Goal: Task Accomplishment & Management: Complete application form

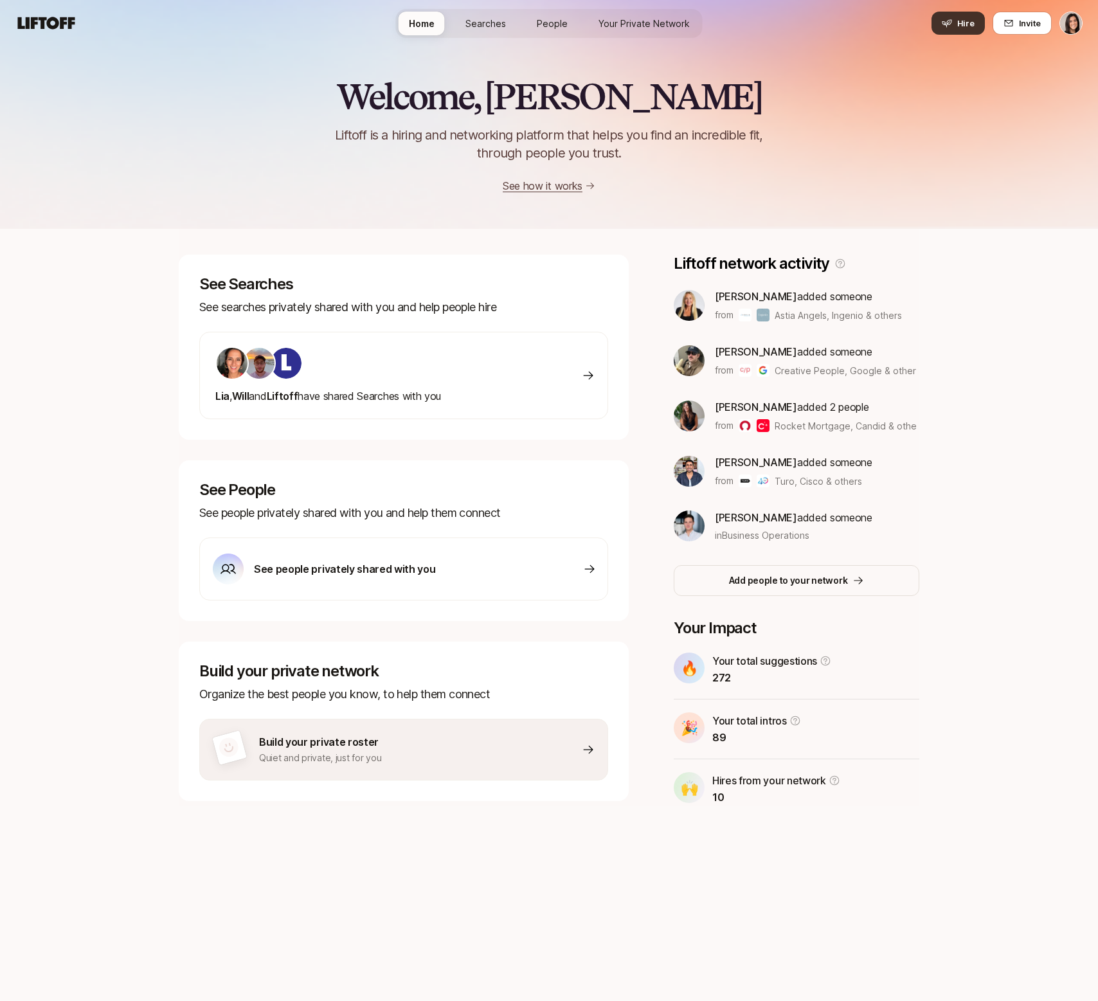
click at [971, 17] on span "Hire" at bounding box center [965, 23] width 17 height 13
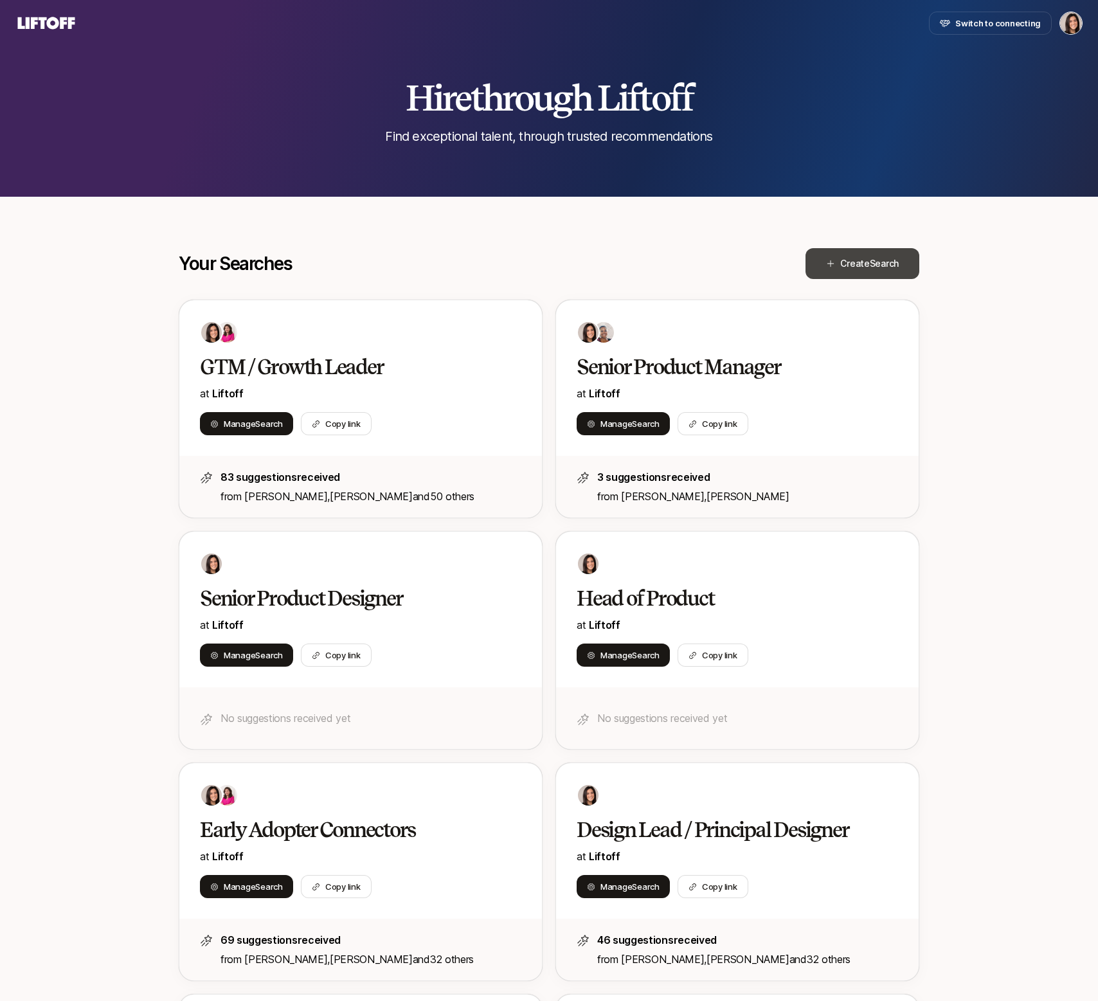
click at [833, 265] on icon at bounding box center [830, 263] width 9 height 9
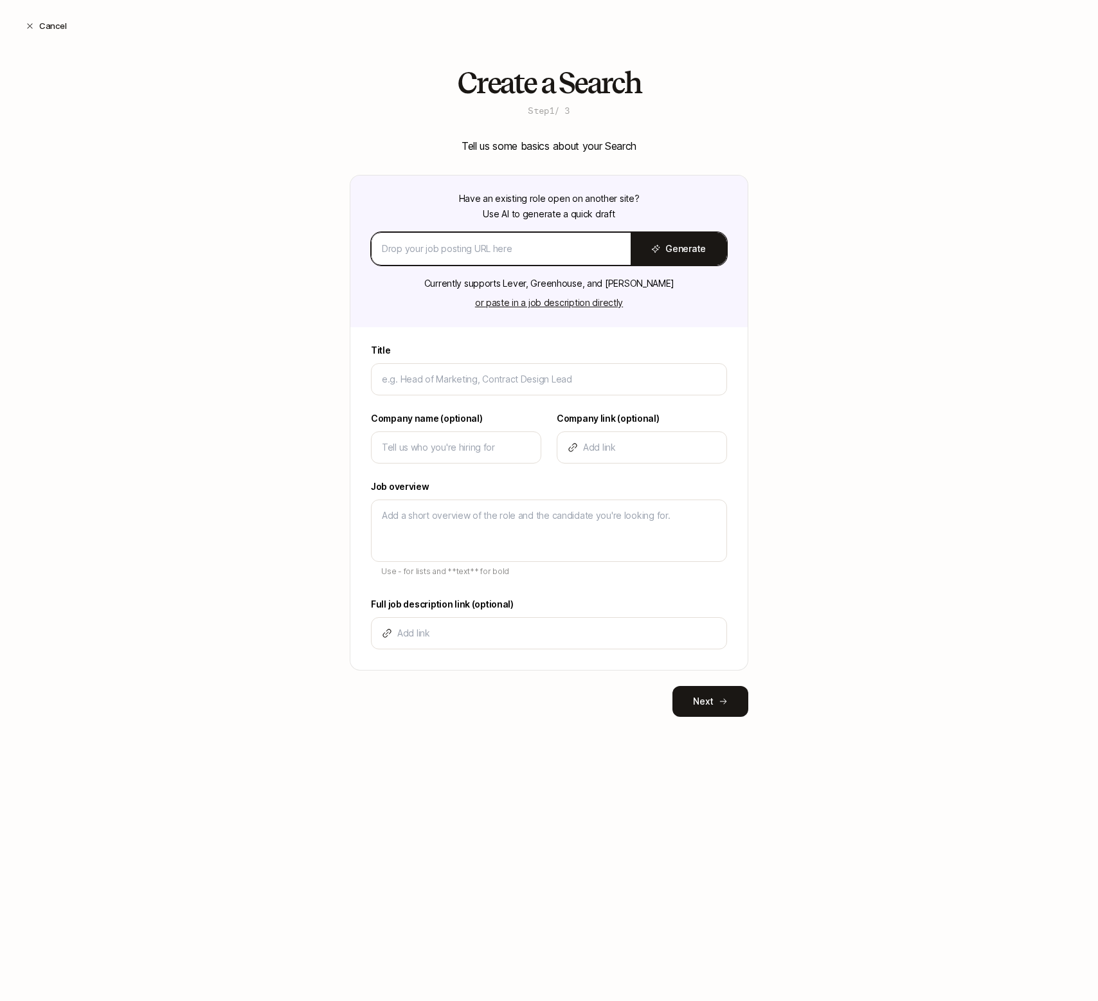
click at [527, 248] on input at bounding box center [501, 248] width 238 height 15
click at [481, 395] on div "Title Company name (optional) Company link (optional) Job overview Use - for li…" at bounding box center [548, 506] width 397 height 327
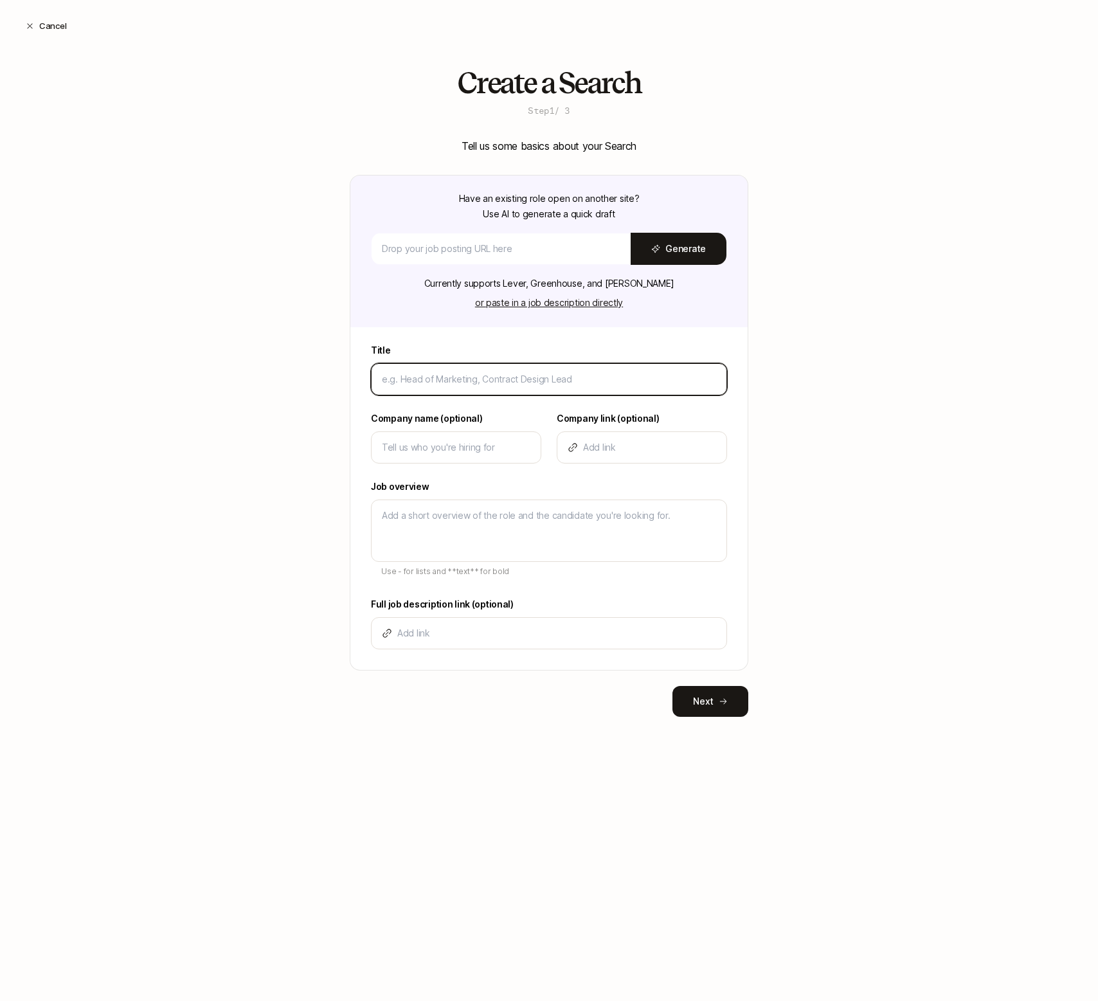
click at [476, 384] on input at bounding box center [549, 378] width 334 height 15
type input "T"
type textarea "x"
type input "Te"
type textarea "x"
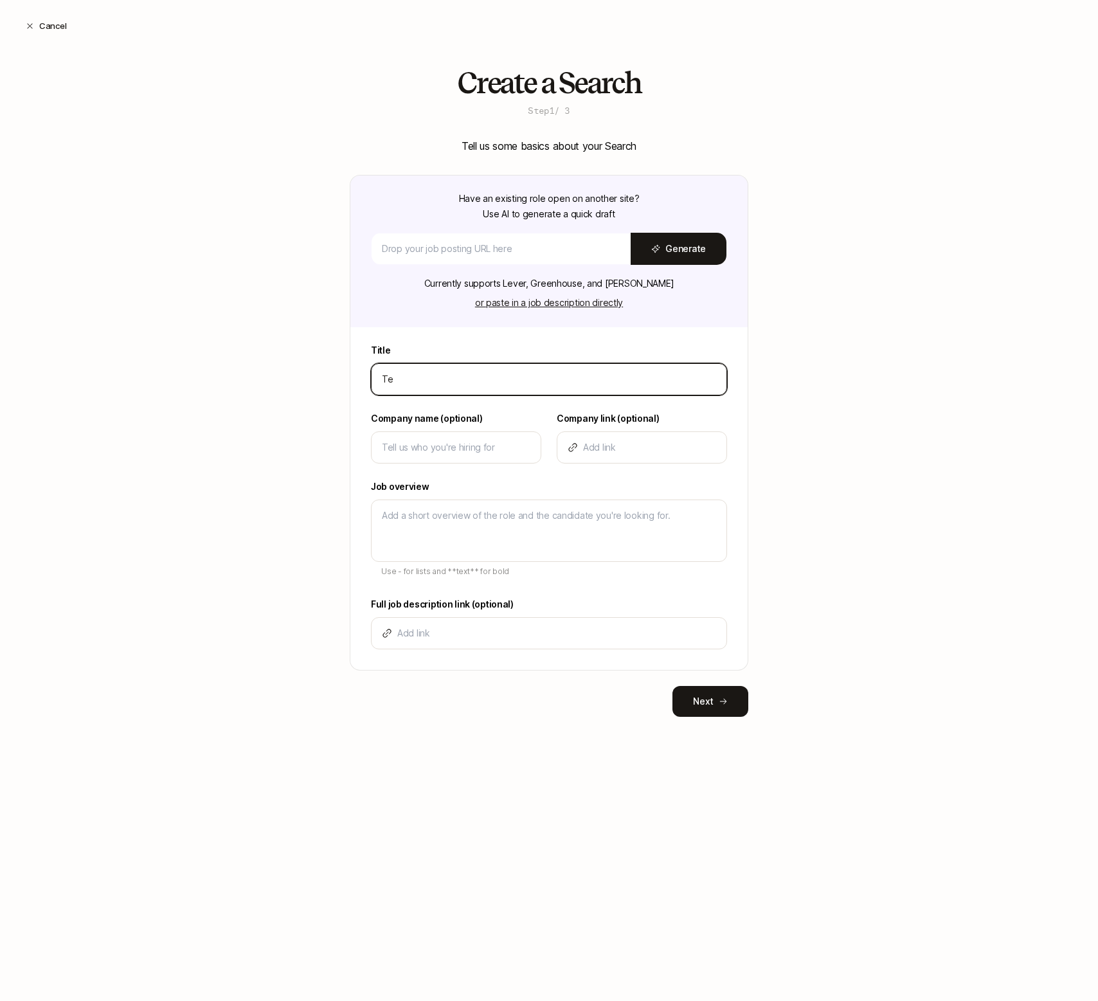
type input "Tes"
type textarea "x"
type input "Test"
type textarea "x"
type input "Test"
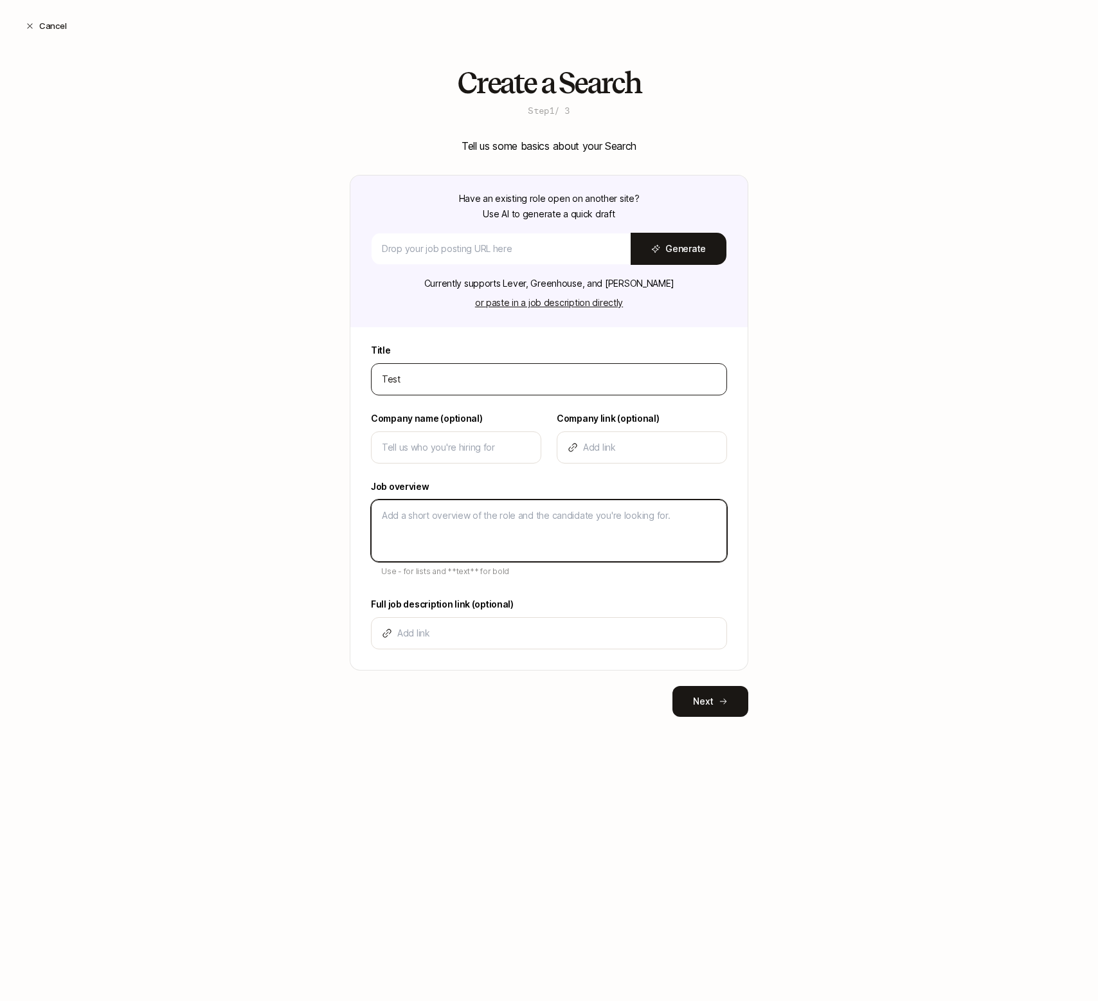
type textarea "T"
type textarea "x"
type textarea "Te"
type textarea "x"
type textarea "Tes"
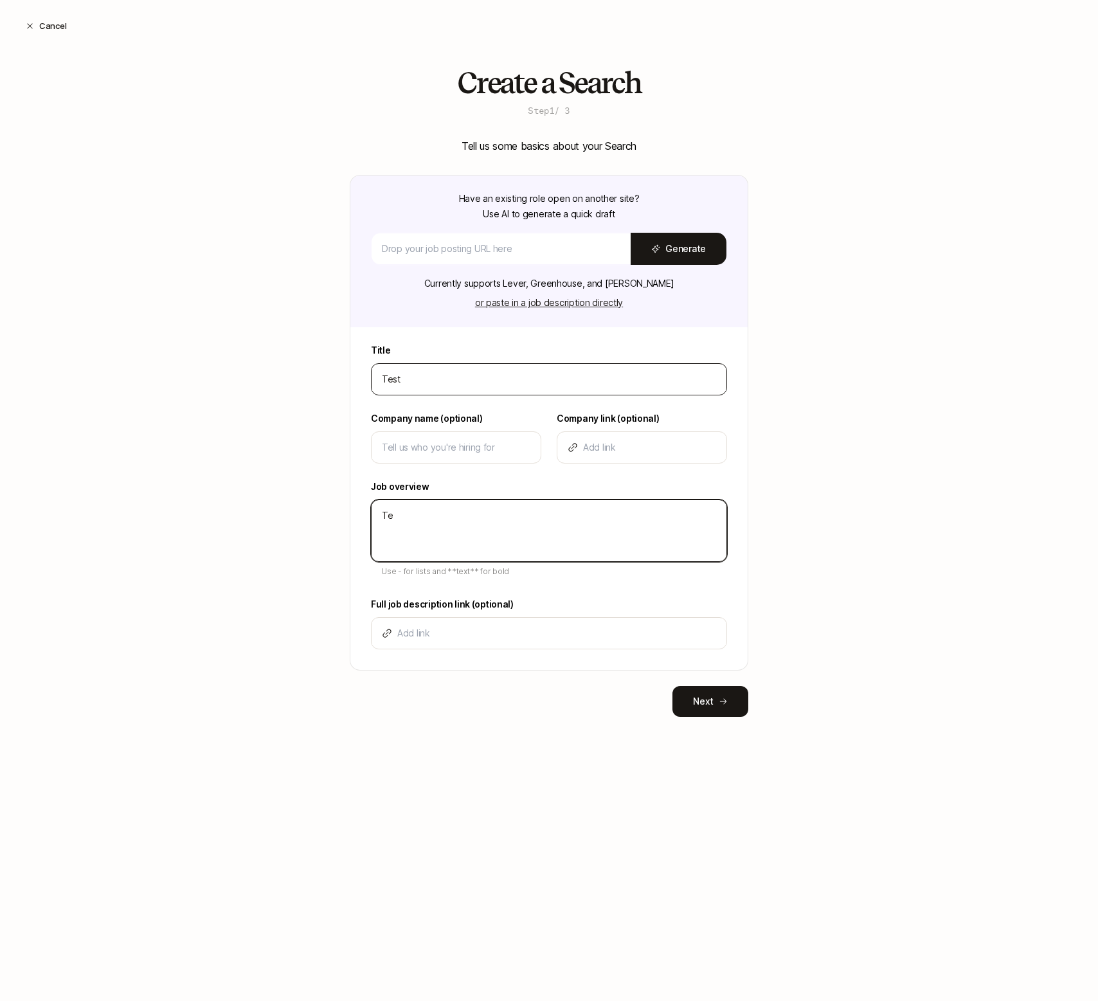
type textarea "x"
type textarea "Test"
type textarea "x"
type textarea "Test"
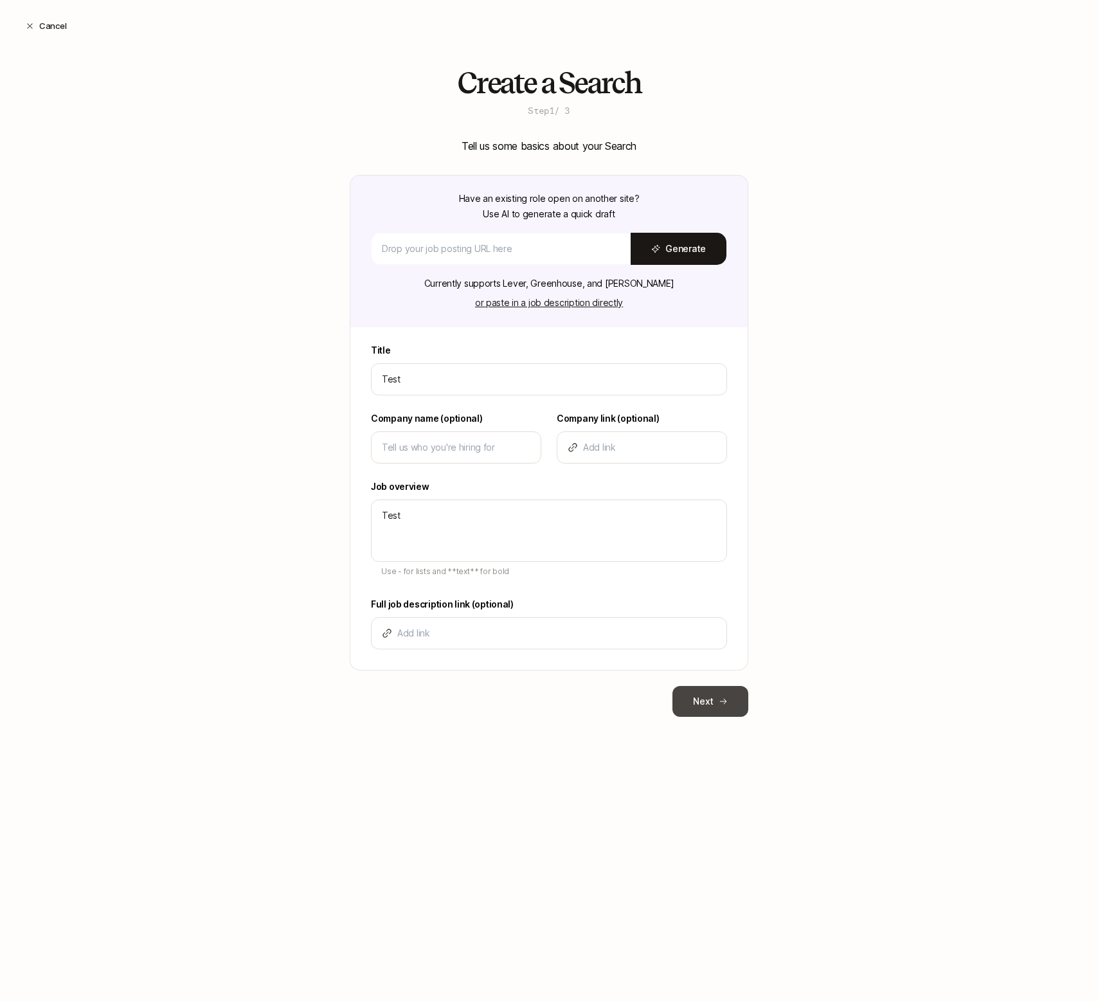
click at [690, 700] on button "Next" at bounding box center [710, 701] width 76 height 31
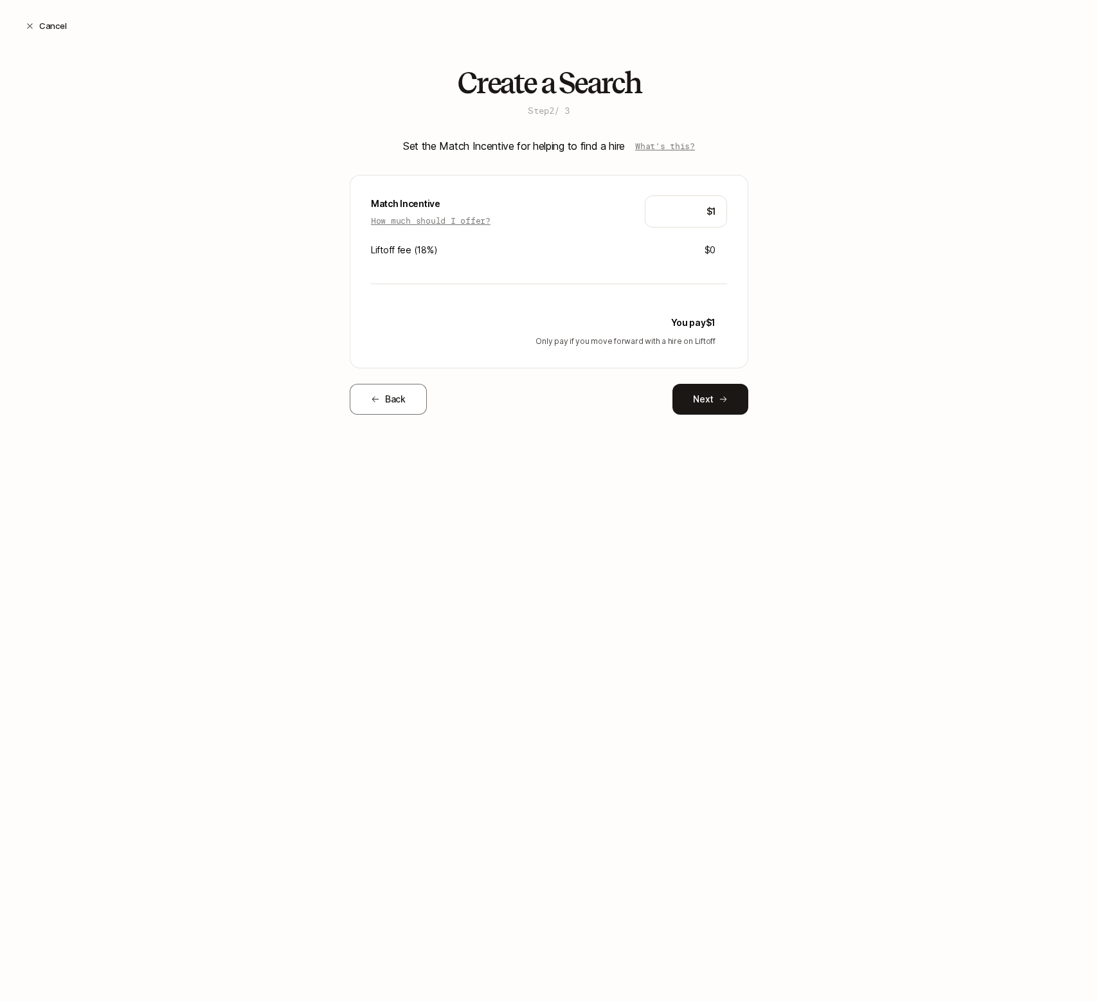
type input "$1"
type input "$10,000"
click at [726, 395] on icon at bounding box center [722, 399] width 9 height 9
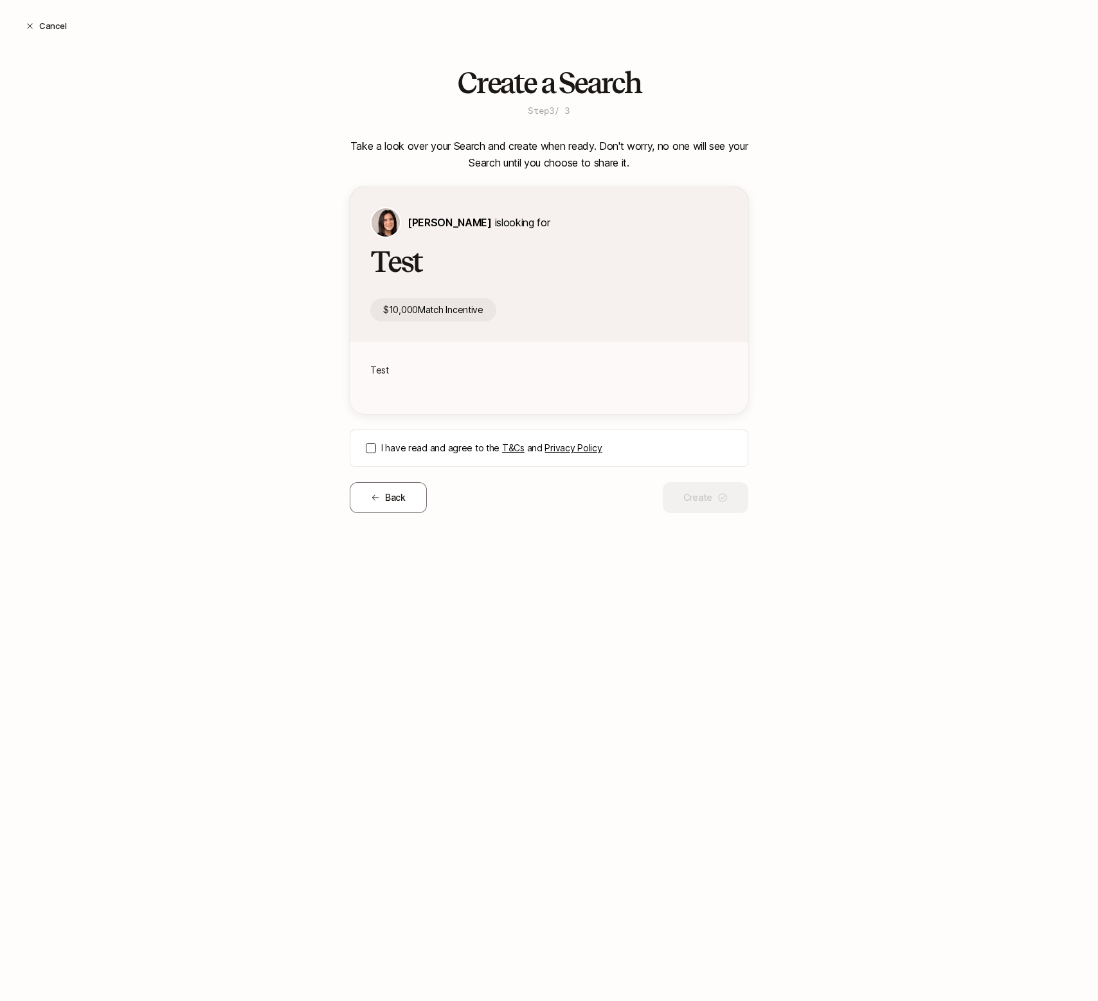
click at [507, 452] on link "T&Cs" at bounding box center [513, 447] width 22 height 11
